Goal: Information Seeking & Learning: Learn about a topic

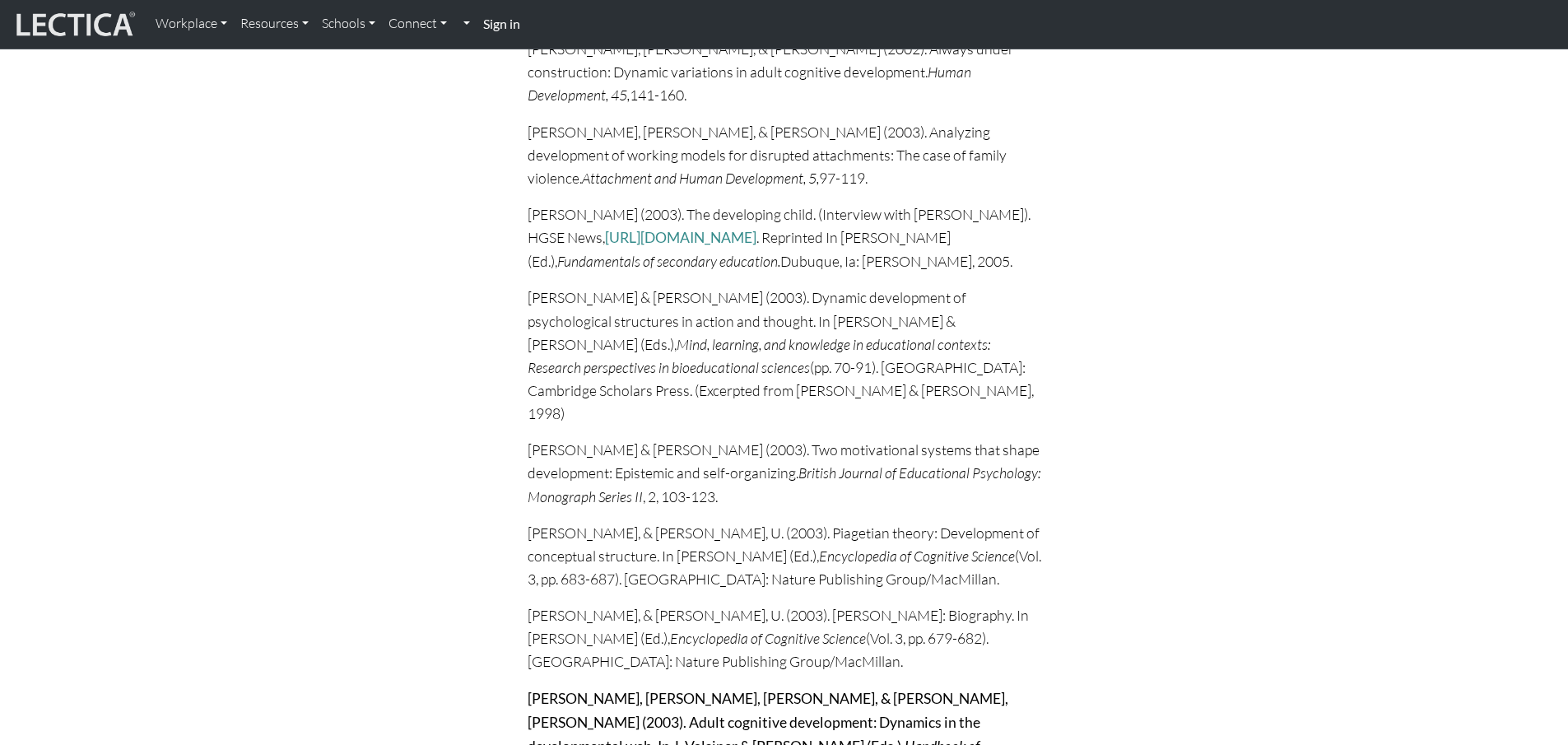
scroll to position [17779, 0]
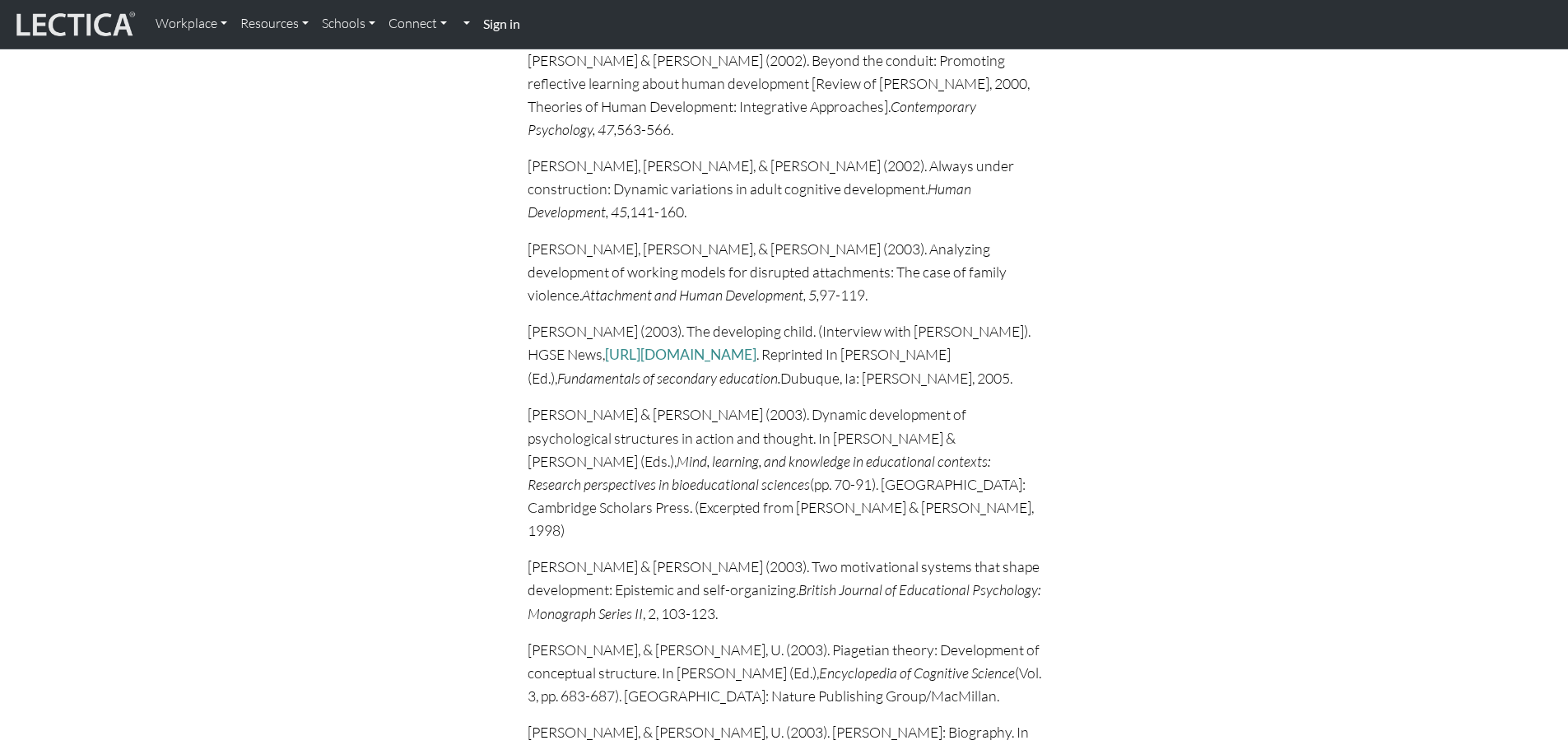
drag, startPoint x: 527, startPoint y: 313, endPoint x: 967, endPoint y: 379, distance: 444.9
copy p "Bidell, T. R., & Fischer, K. W. (2005). Between nature and nurture: Human agenc…"
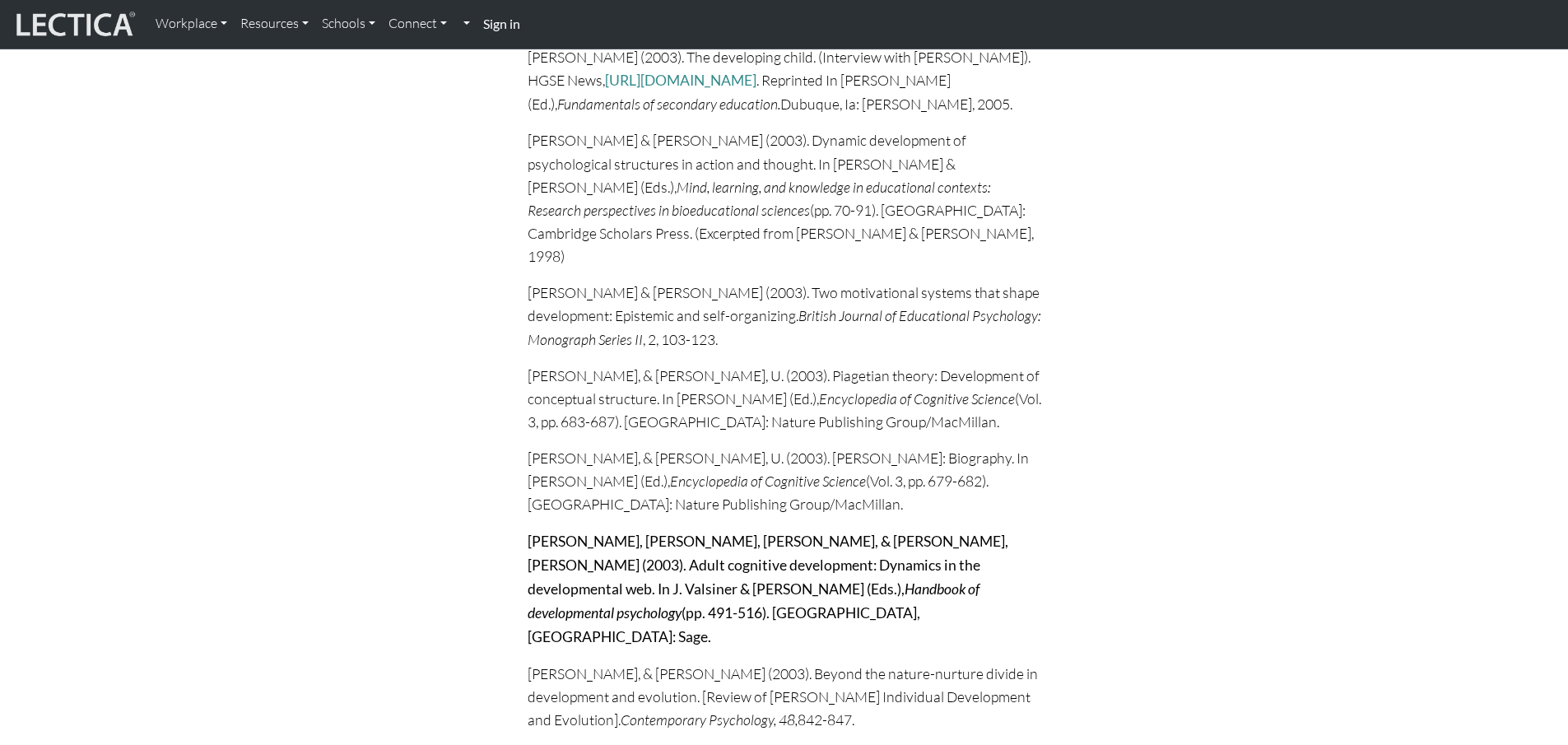
copy p "Bidell, T. R., & Fischer, K. W. (2005). Between nature and nurture: Human agenc…"
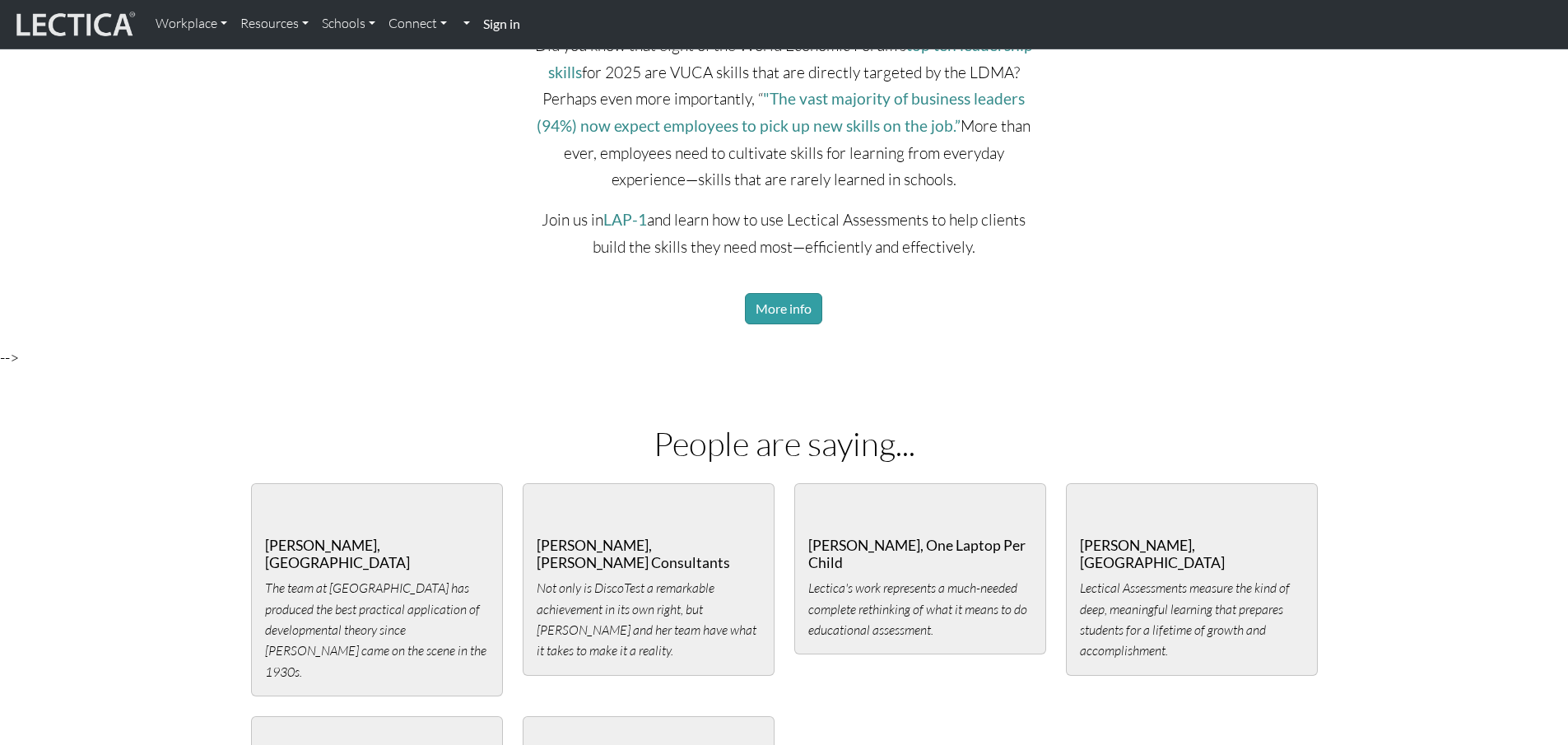
scroll to position [3563, 0]
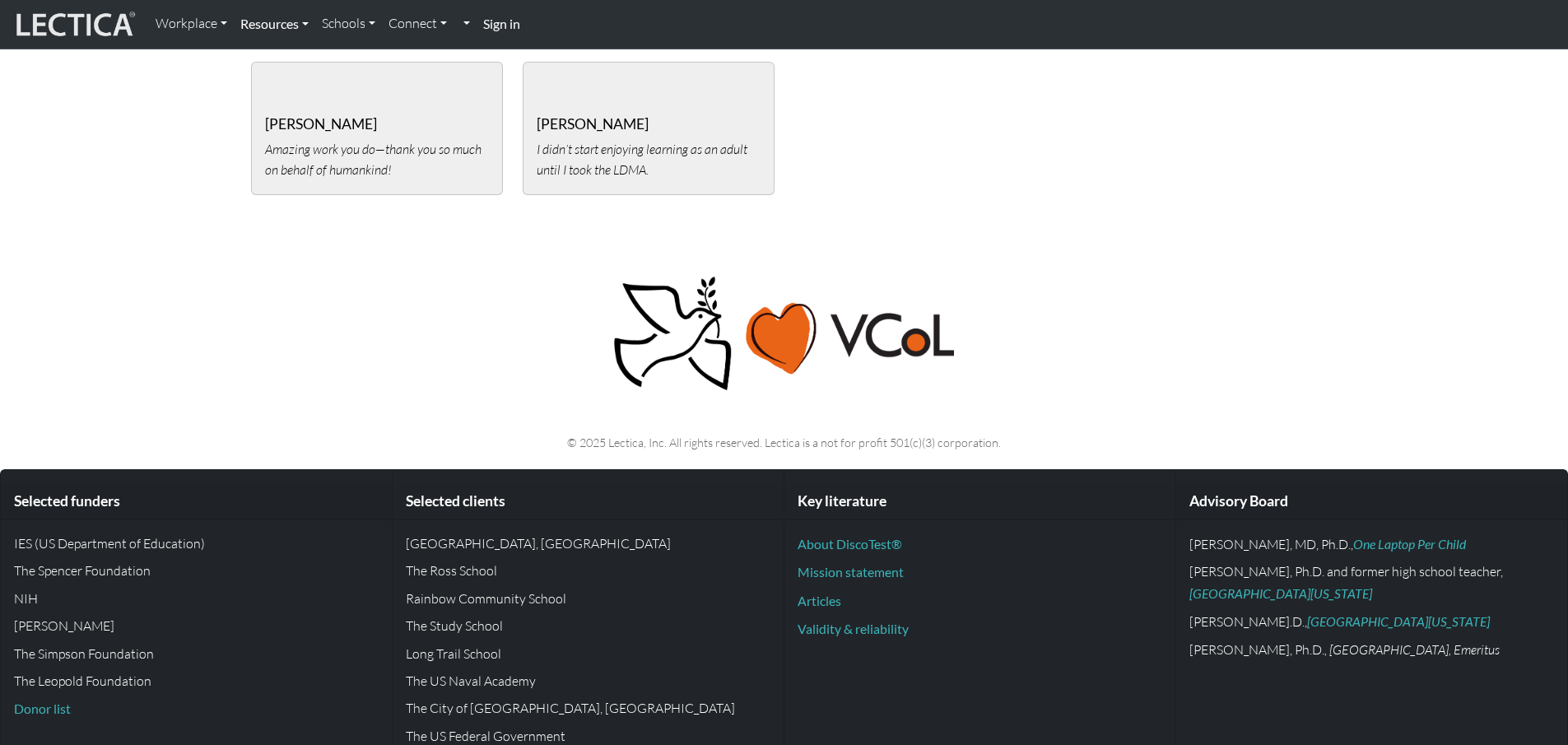
click at [286, 19] on link "Resources" at bounding box center [274, 23] width 82 height 35
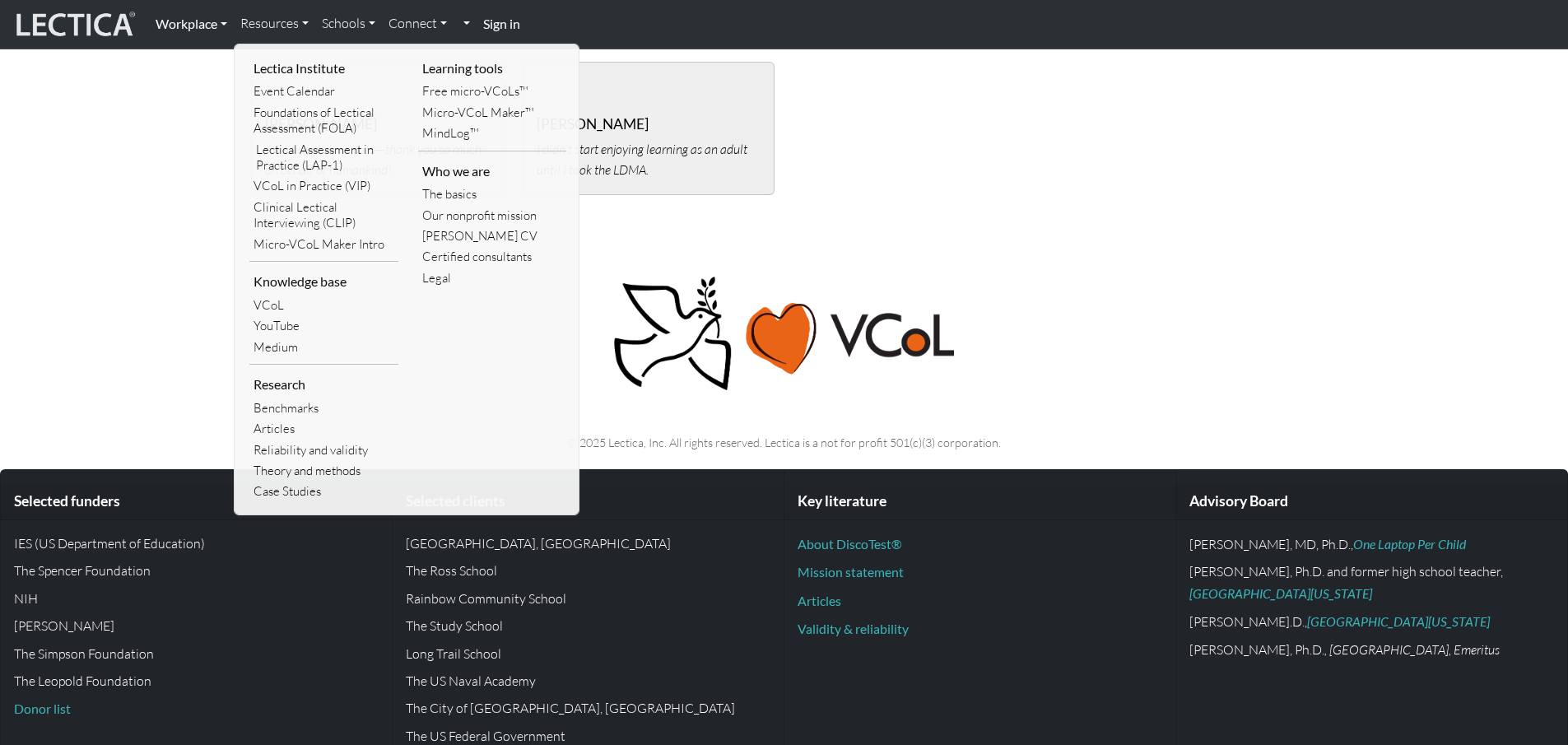
click at [204, 26] on link "Workplace" at bounding box center [191, 23] width 84 height 35
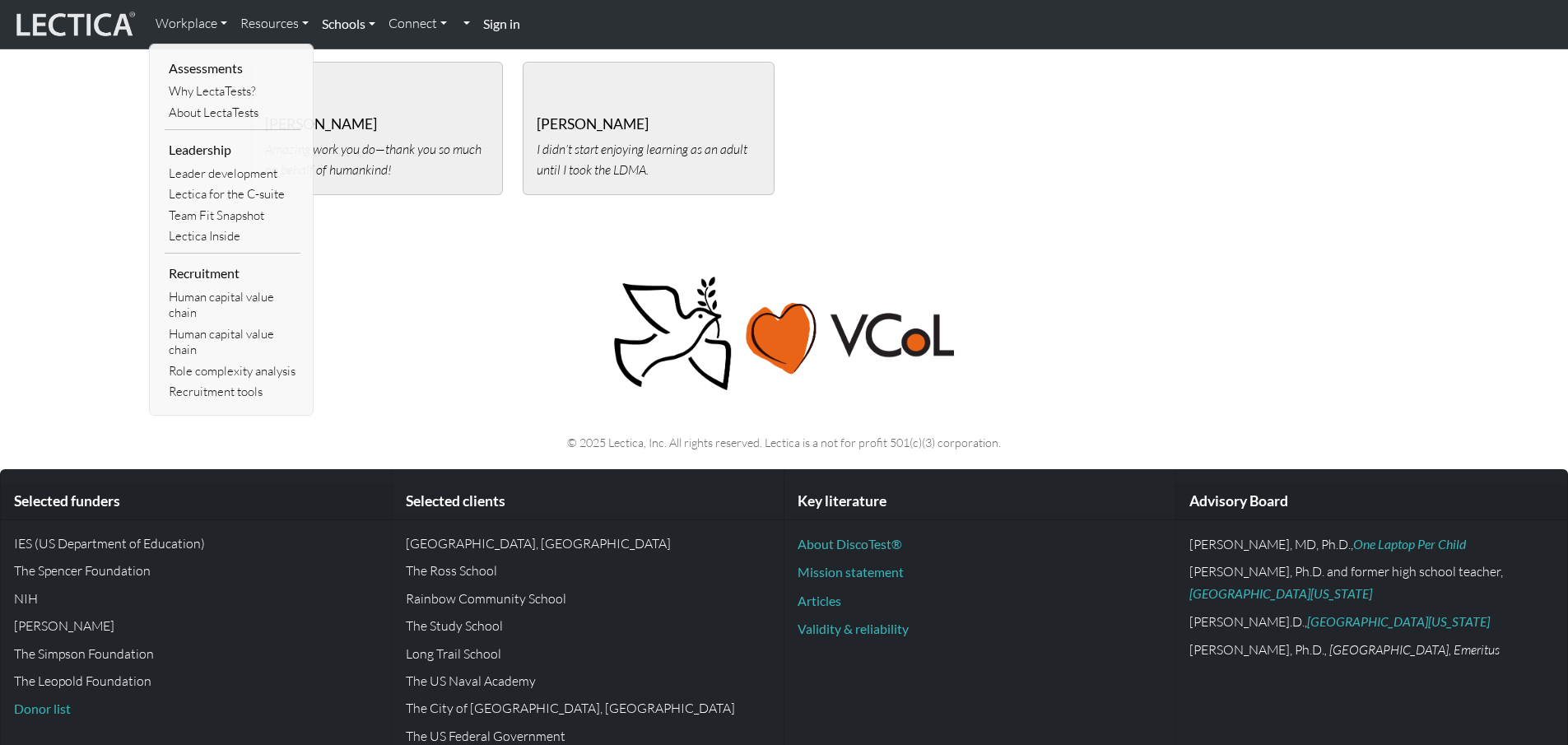
click at [356, 17] on link "Schools" at bounding box center [348, 23] width 67 height 35
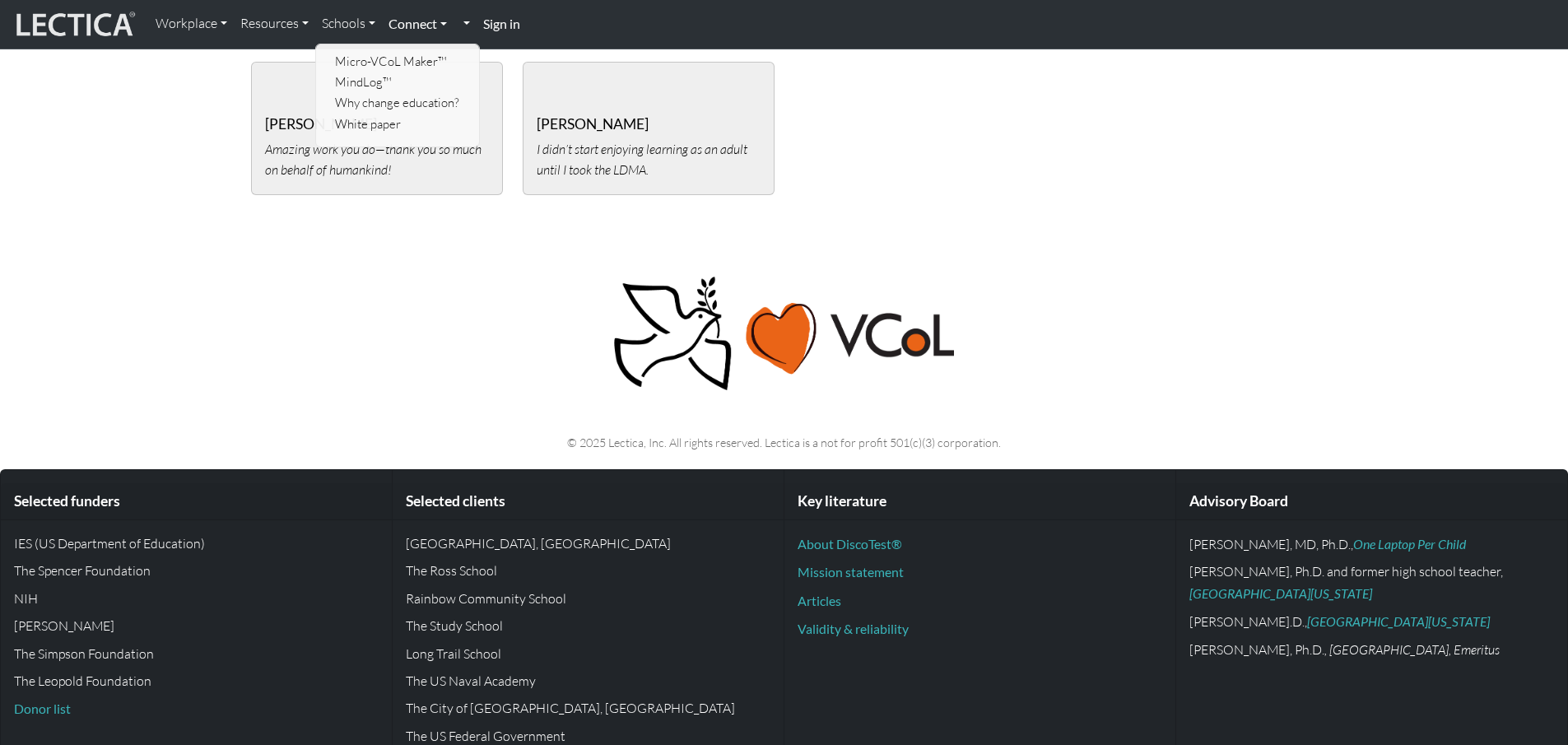
click at [421, 18] on link "Connect" at bounding box center [417, 23] width 72 height 35
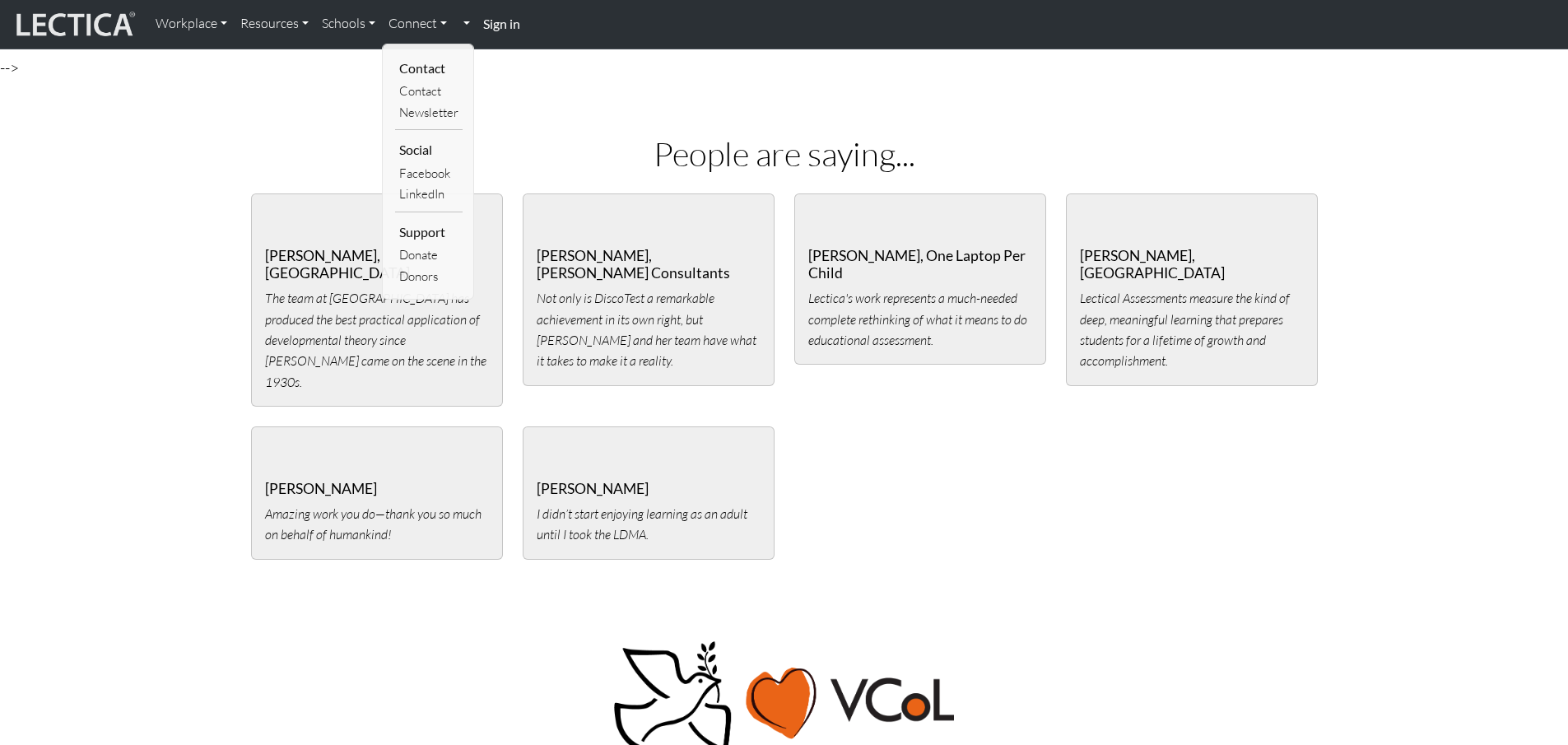
scroll to position [2763, 0]
